Goal: Task Accomplishment & Management: Manage account settings

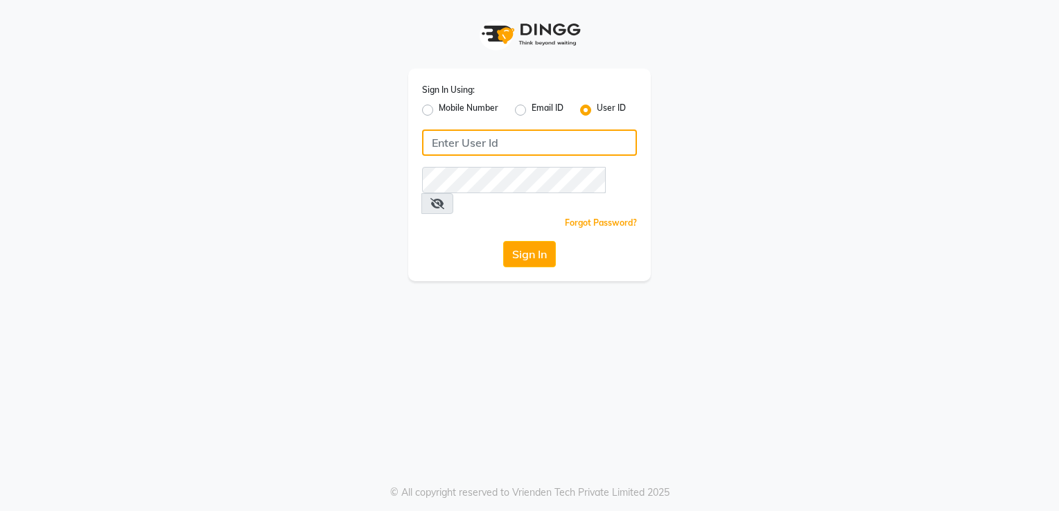
click at [496, 155] on input "Username" at bounding box center [529, 143] width 215 height 26
type input "aashisalon"
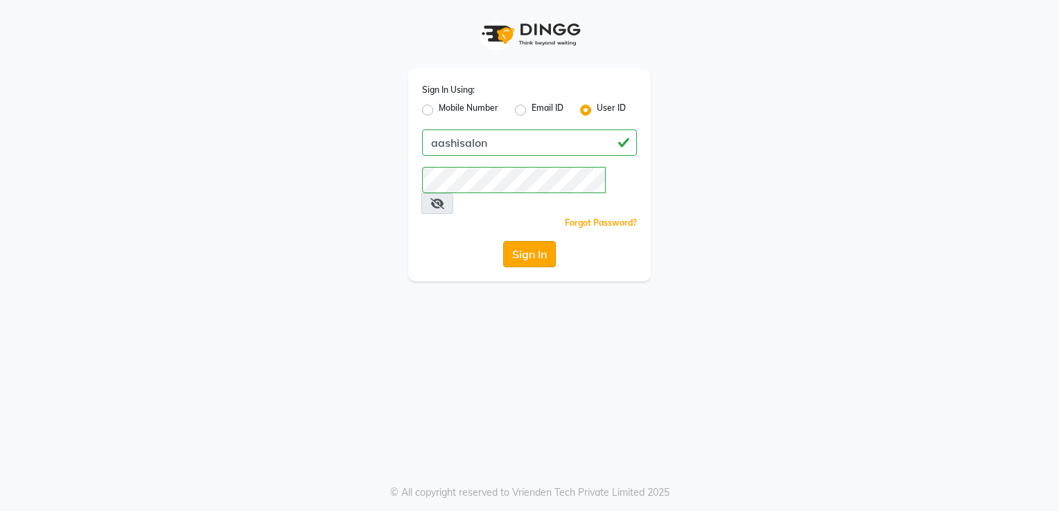
click at [524, 241] on button "Sign In" at bounding box center [529, 254] width 53 height 26
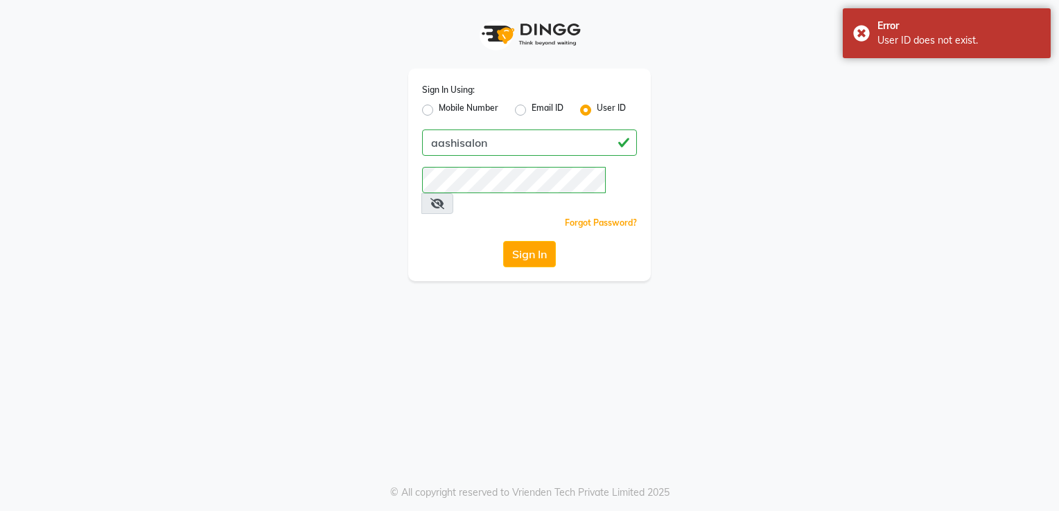
click at [388, 303] on div "Sign In Using: Mobile Number Email ID User ID aashisalon Remember me Forgot Pas…" at bounding box center [529, 255] width 1059 height 511
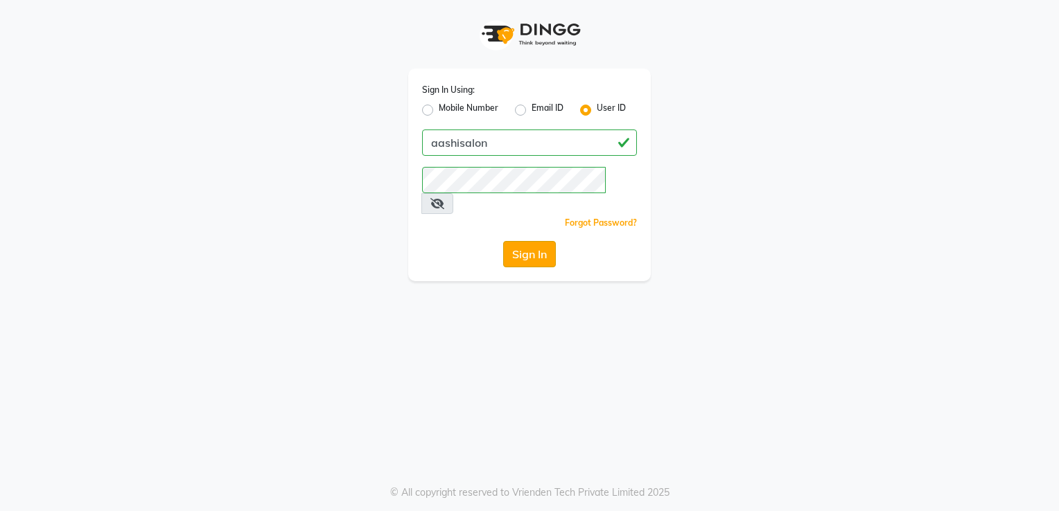
click at [535, 245] on button "Sign In" at bounding box center [529, 254] width 53 height 26
